Goal: Go to known website: Access a specific website the user already knows

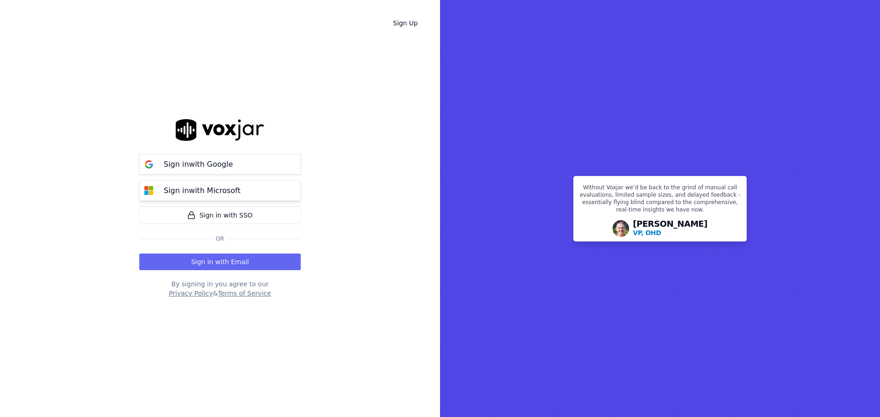
click at [258, 191] on button "Sign in with Microsoft" at bounding box center [219, 190] width 161 height 21
